Goal: Register for event/course

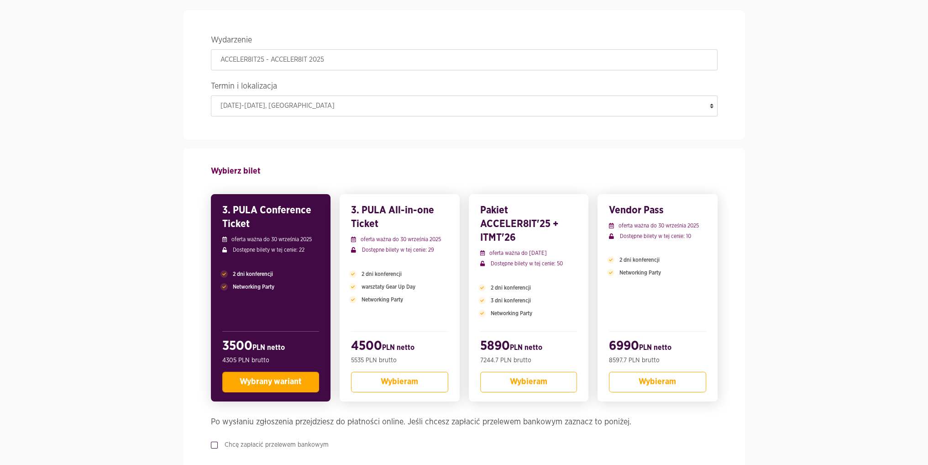
scroll to position [46, 0]
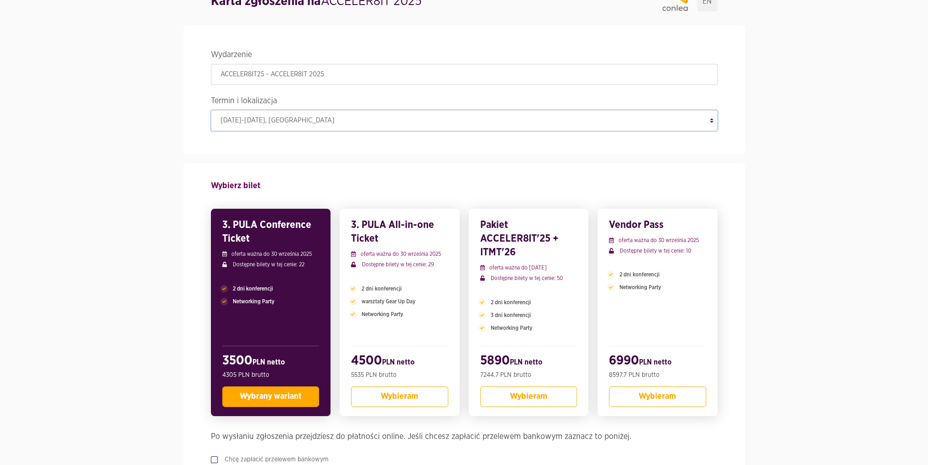
click at [307, 120] on select "[DATE]-[DATE] , [GEOGRAPHIC_DATA]" at bounding box center [464, 120] width 506 height 21
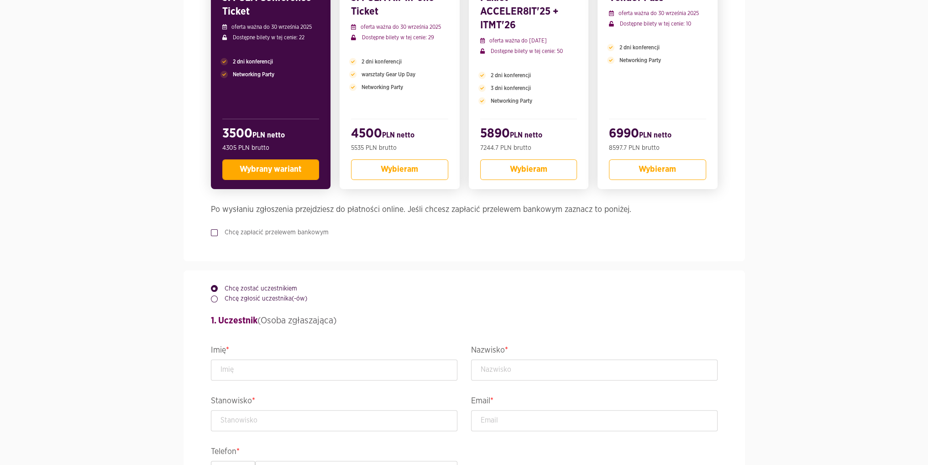
scroll to position [319, 0]
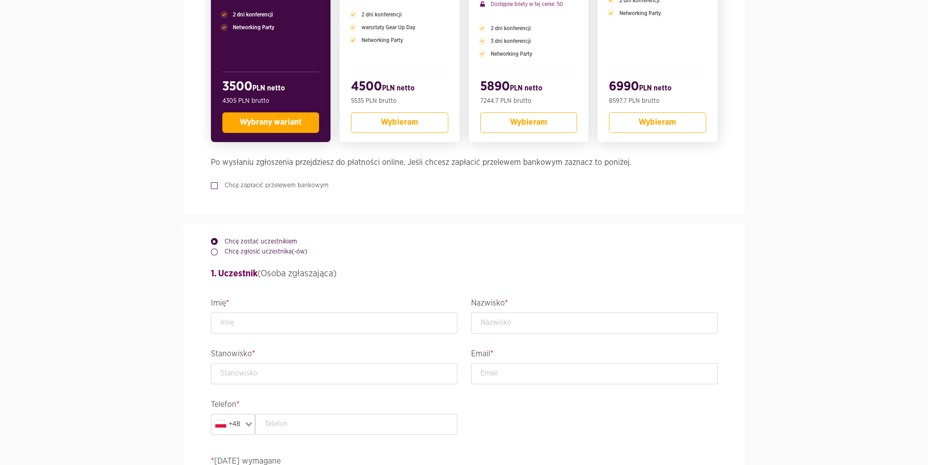
click at [218, 256] on label "Chcę zgłosić uczestnika(-ów)" at bounding box center [262, 251] width 89 height 9
click at [214, 253] on input "Chcę zgłosić uczestnika(-ów)" at bounding box center [213, 250] width 5 height 6
radio input "true"
radio input "false"
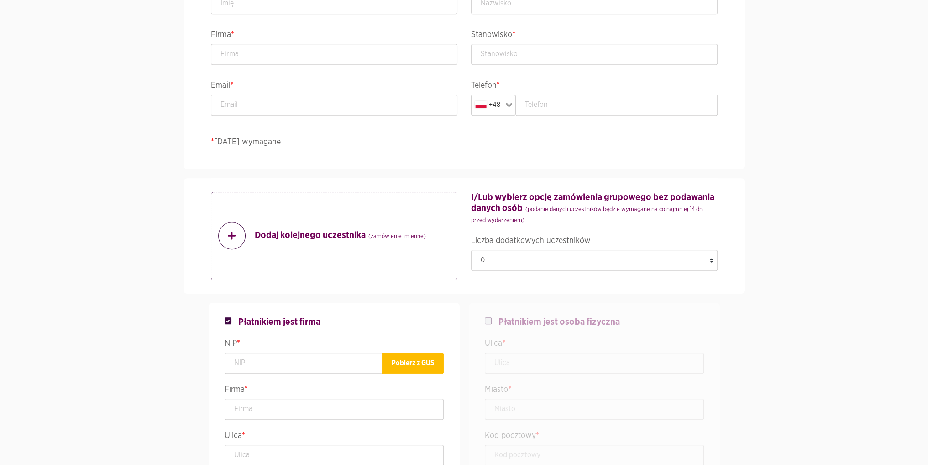
scroll to position [639, 0]
click at [501, 270] on select "0 1 2 3 4 5 6 7 8 9 10 11 12 13 14 15 16 17 18 19 20 21 22" at bounding box center [594, 259] width 246 height 21
click at [471, 256] on select "0 1 2 3 4 5 6 7 8 9 10 11 12 13 14 15 16 17 18 19 20 21 22" at bounding box center [594, 259] width 246 height 21
click at [509, 270] on select "0 1 2 3 4 5 6 7 8 9 10 11 12 13 14 15 16 17 18 19 20 21 22" at bounding box center [594, 259] width 246 height 21
select select "0"
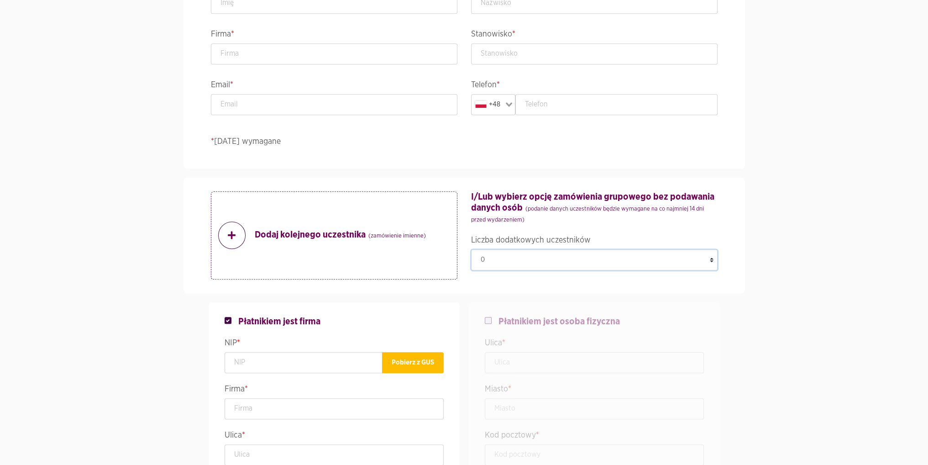
click at [471, 256] on select "0 1 2 3 4 5 6 7 8 9 10 11 12 13 14 15 16 17 18 19 20 21 22" at bounding box center [594, 259] width 246 height 21
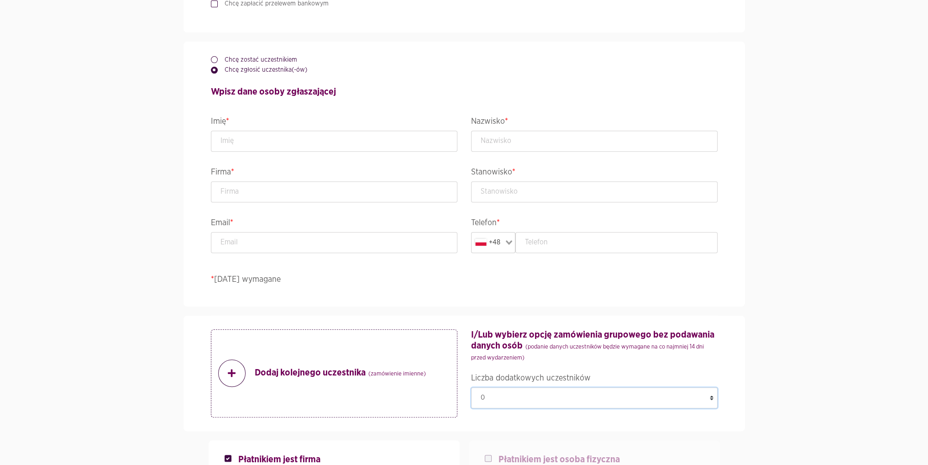
scroll to position [342, 0]
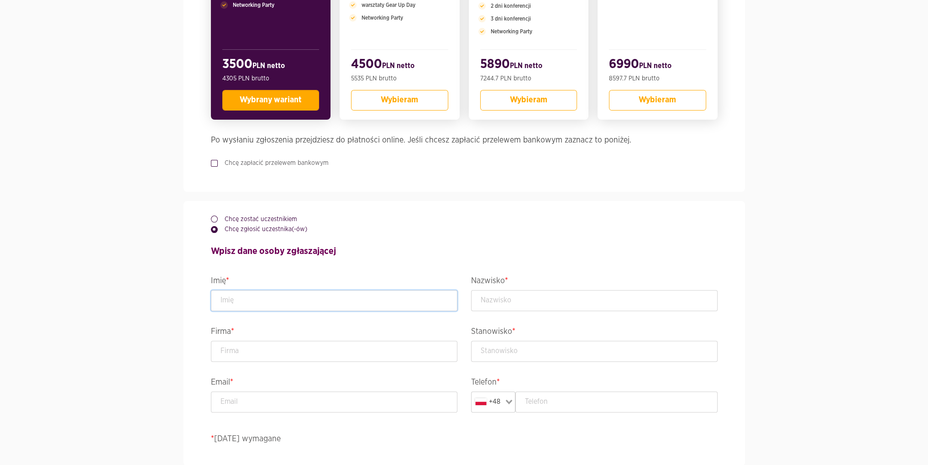
click at [257, 311] on input "text" at bounding box center [334, 300] width 246 height 21
type input "[PERSON_NAME]"
type input "Siemińska"
type input "508074601"
click at [267, 351] on input "text" at bounding box center [334, 350] width 246 height 21
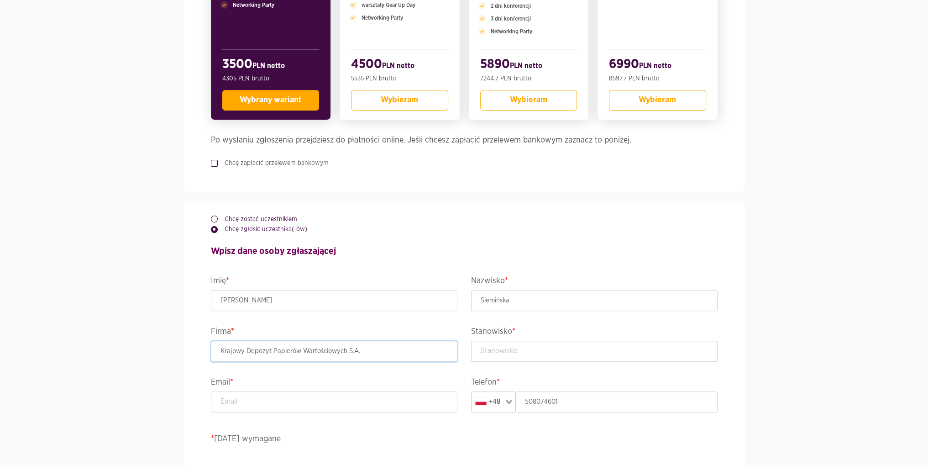
type input "Krajowy Depozyt Papierów Wartościowych S.A."
click at [548, 354] on input "text" at bounding box center [594, 350] width 246 height 21
type input "Specjalista"
click at [340, 410] on input "email" at bounding box center [334, 401] width 246 height 21
type input "[EMAIL_ADDRESS][DOMAIN_NAME]"
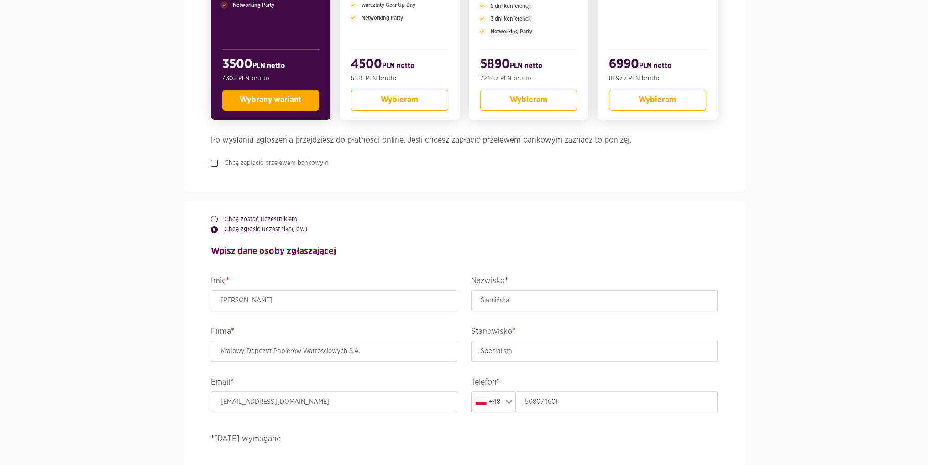
click at [218, 167] on label "Chcę zapłacić przelewem bankowym" at bounding box center [273, 162] width 111 height 9
click at [215, 164] on input "Chcę zapłacić przelewem bankowym" at bounding box center [213, 161] width 5 height 6
checkbox input "true"
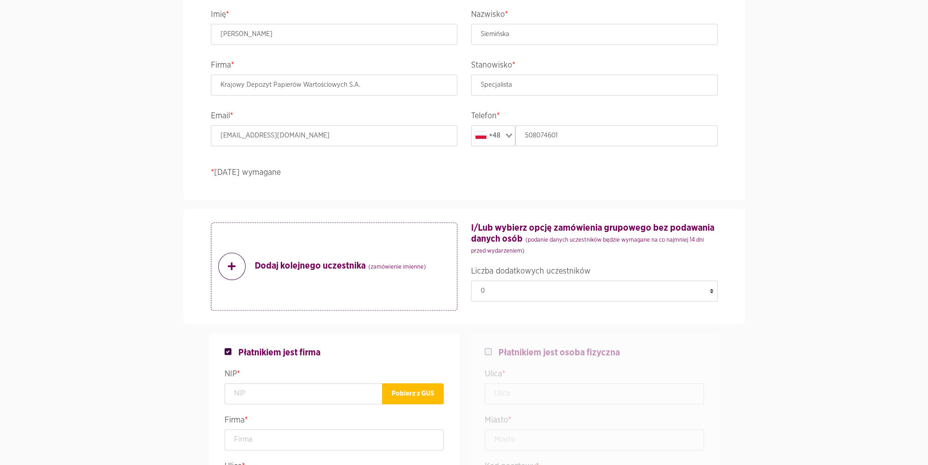
scroll to position [661, 0]
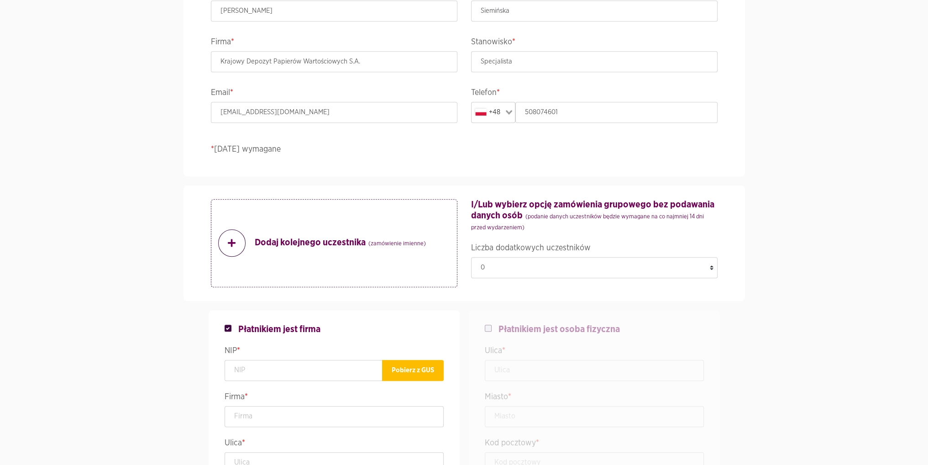
click at [224, 251] on span at bounding box center [231, 242] width 27 height 27
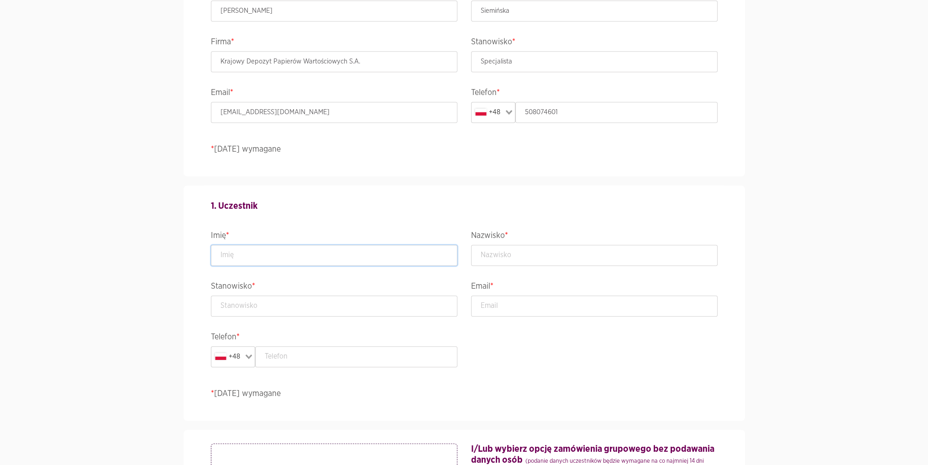
click at [224, 257] on input "text" at bounding box center [334, 255] width 246 height 21
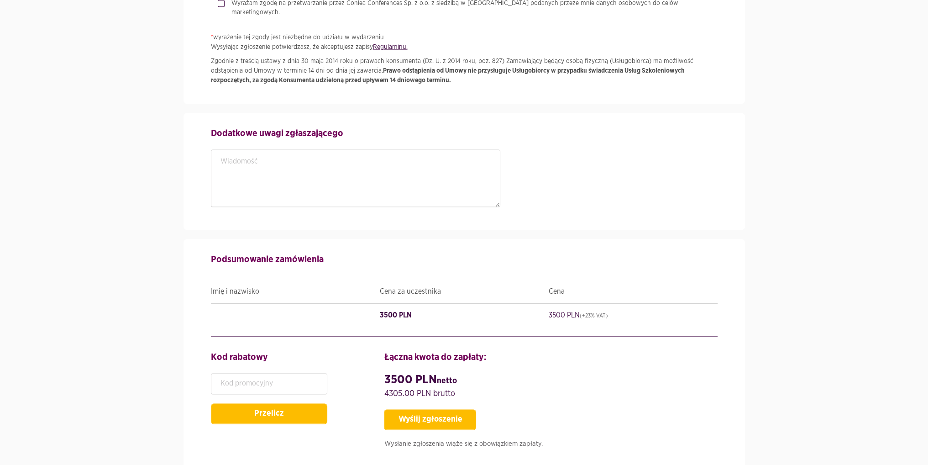
scroll to position [1619, 0]
